Goal: Information Seeking & Learning: Learn about a topic

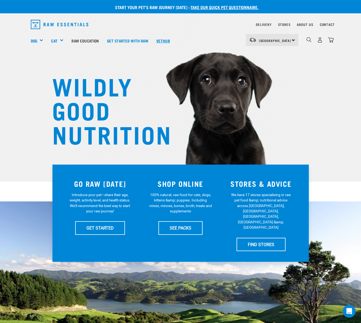
click at [168, 41] on link "Vethub" at bounding box center [163, 40] width 22 height 21
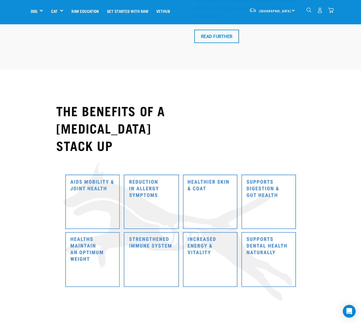
scroll to position [2930, 0]
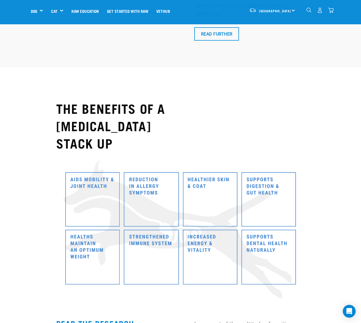
click at [152, 159] on img at bounding box center [180, 229] width 238 height 140
click at [148, 159] on img at bounding box center [180, 229] width 238 height 140
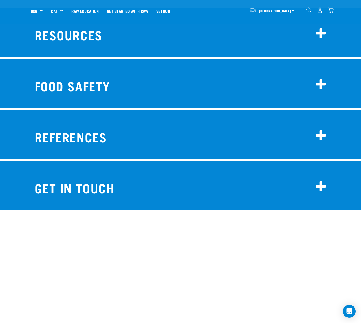
scroll to position [4635, 0]
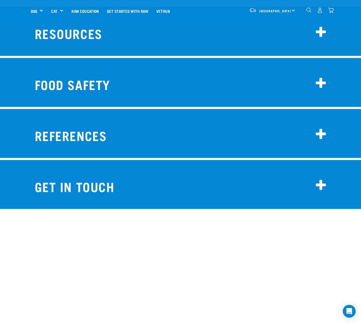
click at [321, 179] on icon at bounding box center [321, 185] width 11 height 13
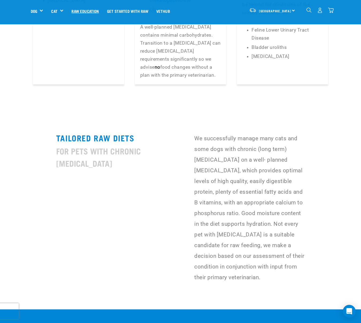
scroll to position [1386, 0]
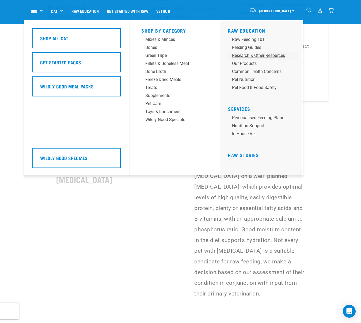
click at [247, 54] on div "Research & Other Resources" at bounding box center [258, 55] width 53 height 6
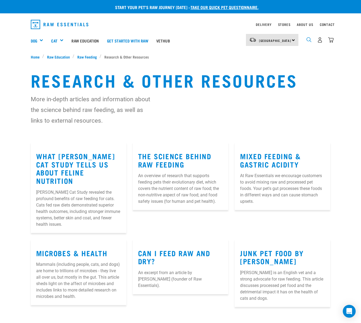
click at [308, 39] on img "dropdown navigation" at bounding box center [308, 39] width 5 height 5
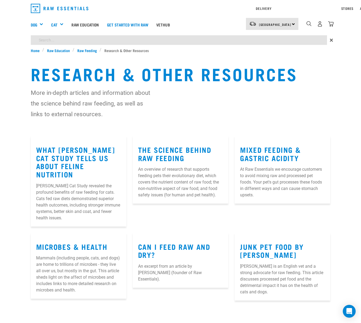
click at [241, 56] on div "Start your pet’s raw journey today – take our quick pet questionnaire. Delivery…" at bounding box center [180, 150] width 361 height 301
type input "allergies"
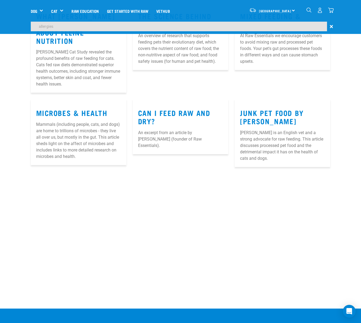
scroll to position [87, 0]
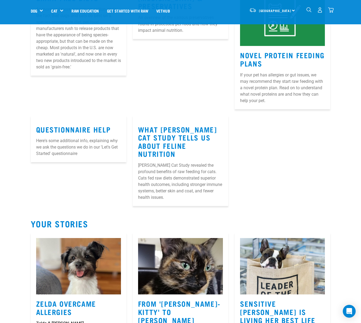
scroll to position [1354, 0]
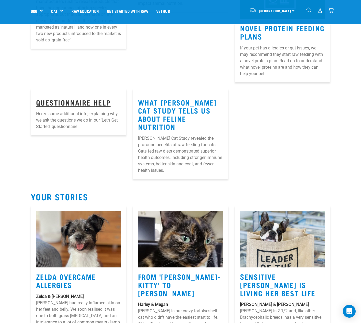
click at [98, 101] on link "Questionnaire Help" at bounding box center [73, 102] width 75 height 4
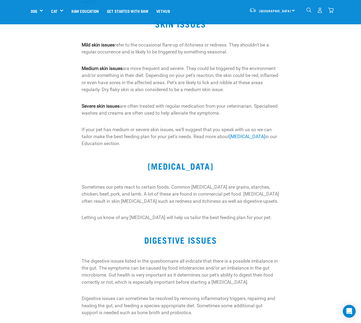
scroll to position [280, 0]
click at [240, 134] on link "[MEDICAL_DATA]" at bounding box center [247, 136] width 36 height 5
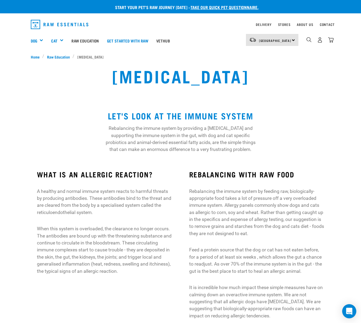
click at [347, 310] on icon "Open Intercom Messenger" at bounding box center [349, 311] width 6 height 7
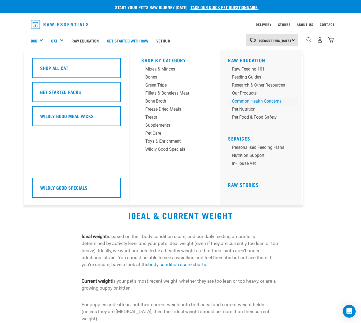
click at [258, 102] on div "Common Health Concerns" at bounding box center [258, 101] width 53 height 6
click at [257, 101] on div "Common Health Concerns" at bounding box center [258, 101] width 53 height 6
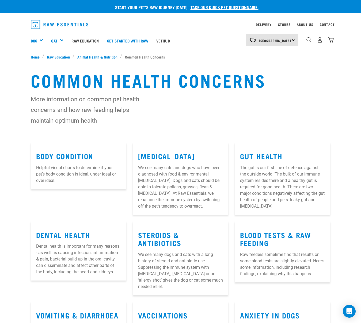
scroll to position [1, 0]
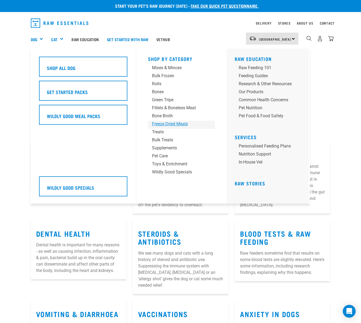
click at [168, 126] on div "Freeze Dried Meals" at bounding box center [177, 124] width 50 height 6
click at [168, 124] on div "Freeze Dried Meals" at bounding box center [177, 124] width 50 height 6
click at [164, 68] on div "Mixes & Minces" at bounding box center [177, 68] width 50 height 6
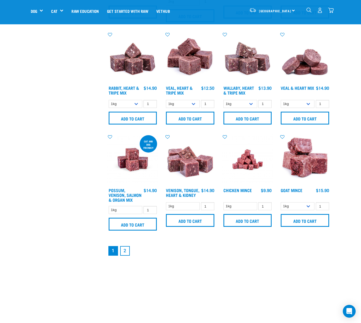
scroll to position [635, 0]
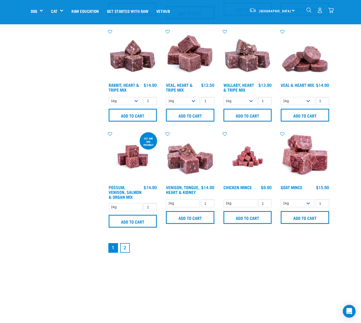
click at [126, 248] on link "2" at bounding box center [125, 248] width 10 height 10
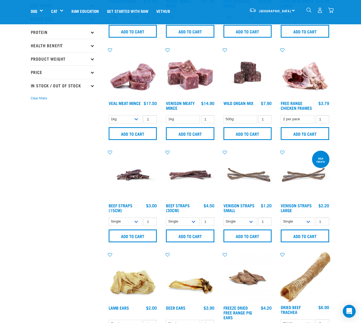
scroll to position [94, 0]
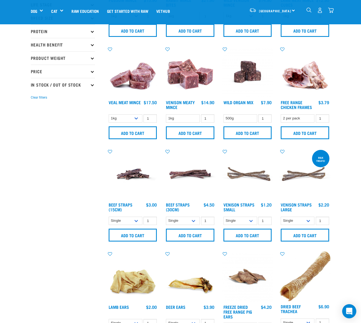
click at [349, 311] on icon "Open Intercom Messenger" at bounding box center [349, 311] width 6 height 7
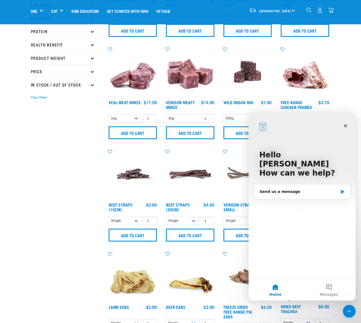
scroll to position [0, 0]
click at [332, 289] on button "Messages" at bounding box center [328, 289] width 53 height 21
